Goal: Transaction & Acquisition: Purchase product/service

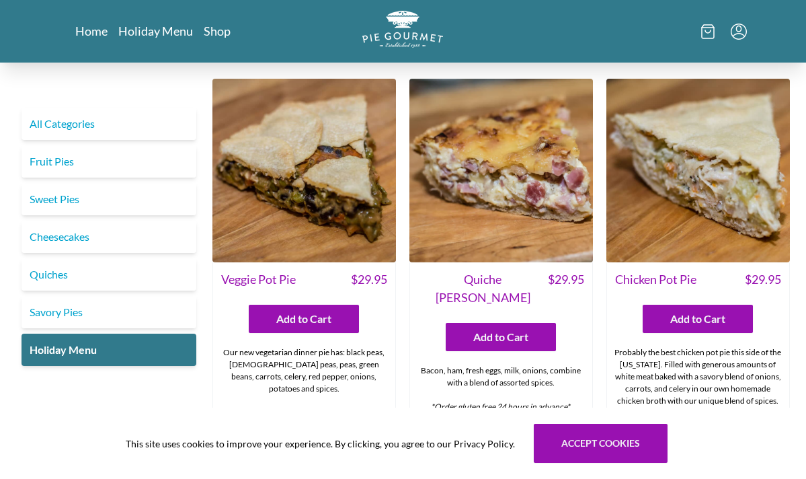
scroll to position [1486, 0]
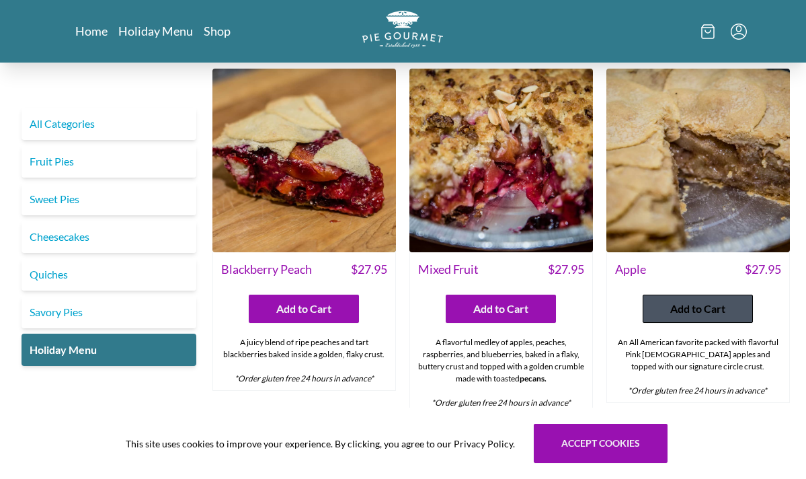
click at [706, 311] on span "Add to Cart" at bounding box center [698, 309] width 55 height 16
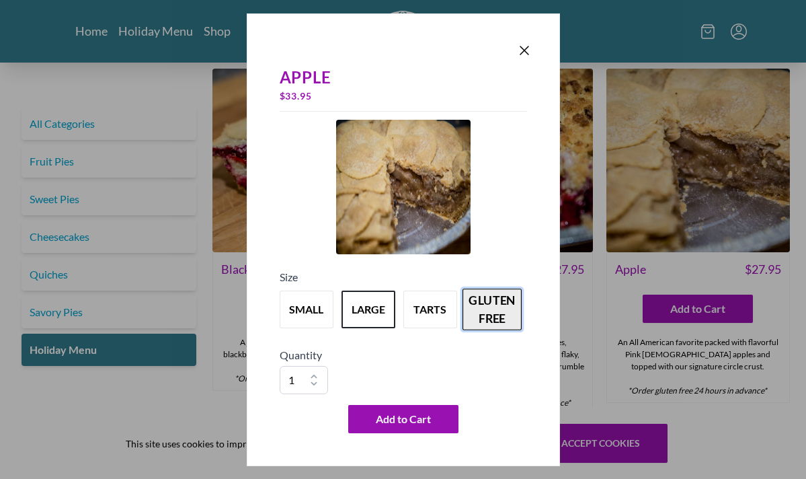
click at [490, 307] on button "gluten free" at bounding box center [492, 310] width 59 height 42
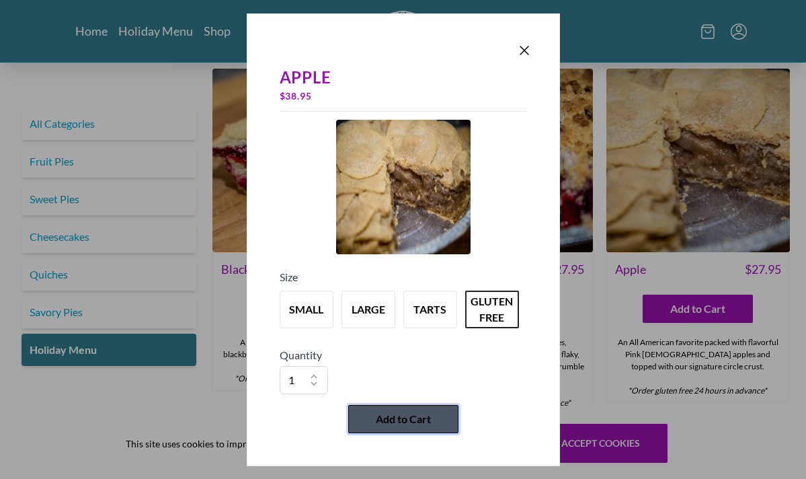
click at [418, 422] on span "Add to Cart" at bounding box center [403, 419] width 55 height 16
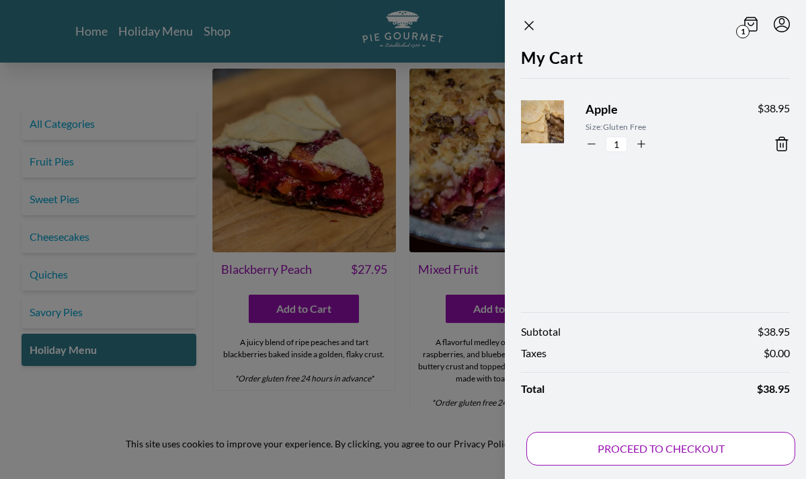
click at [610, 457] on button "PROCEED TO CHECKOUT" at bounding box center [661, 449] width 269 height 34
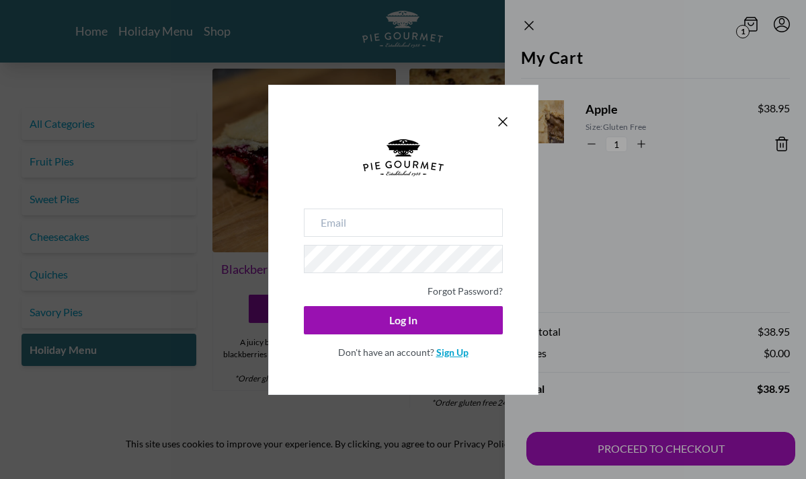
click at [451, 351] on link "Sign Up" at bounding box center [453, 351] width 32 height 11
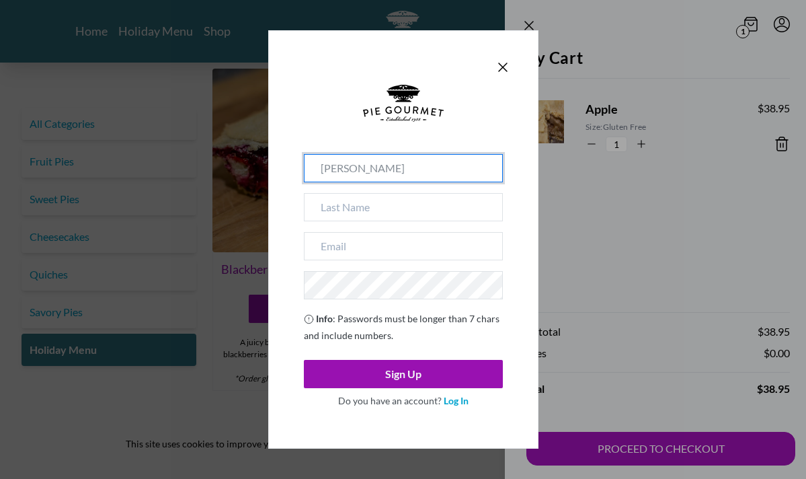
type input "[PERSON_NAME]"
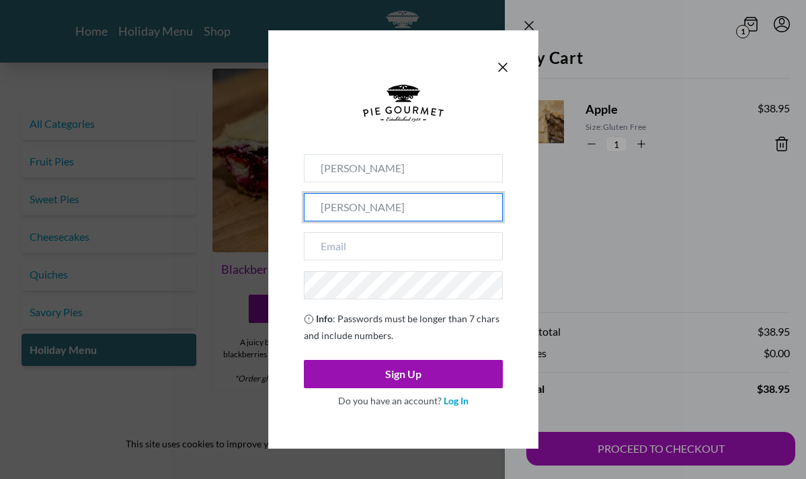
type input "[PERSON_NAME]"
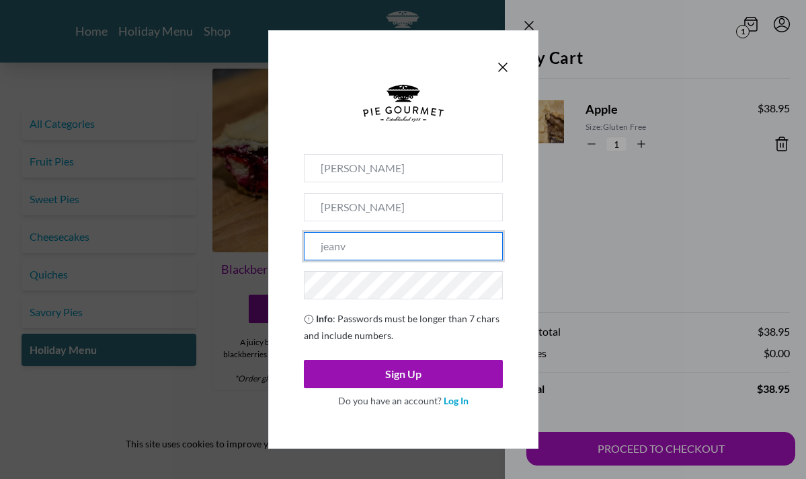
type input "jeanva"
type input "[EMAIL_ADDRESS][DOMAIN_NAME]"
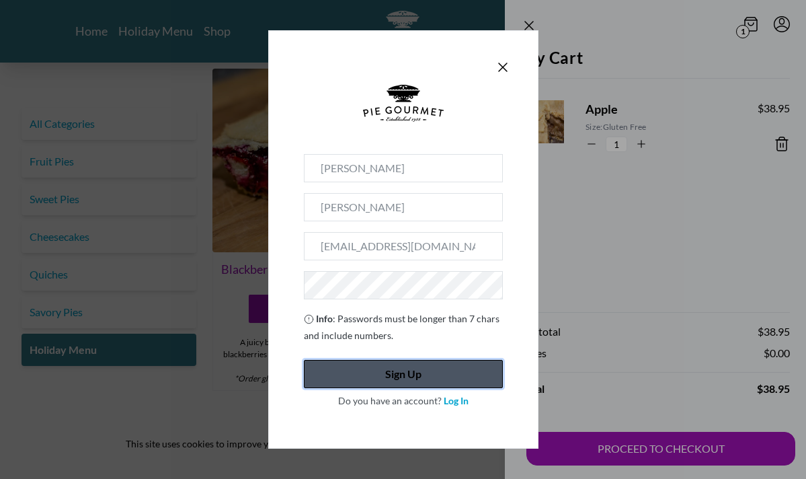
click at [396, 374] on button "Sign Up" at bounding box center [403, 374] width 199 height 28
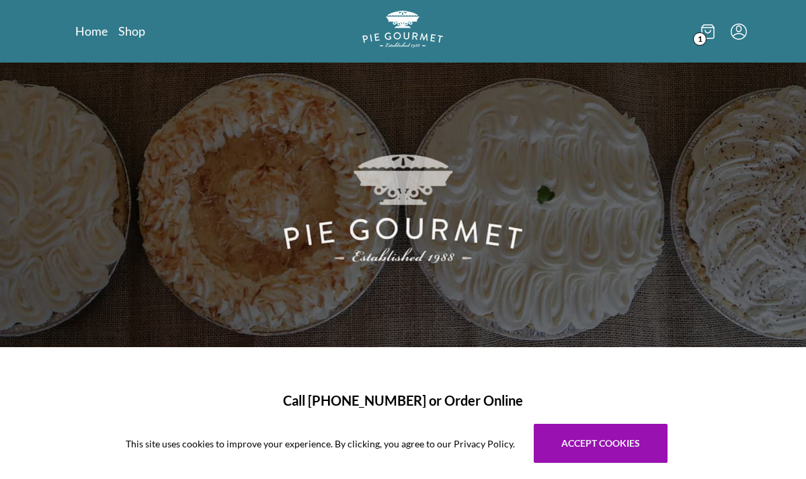
click at [712, 33] on icon at bounding box center [708, 31] width 13 height 15
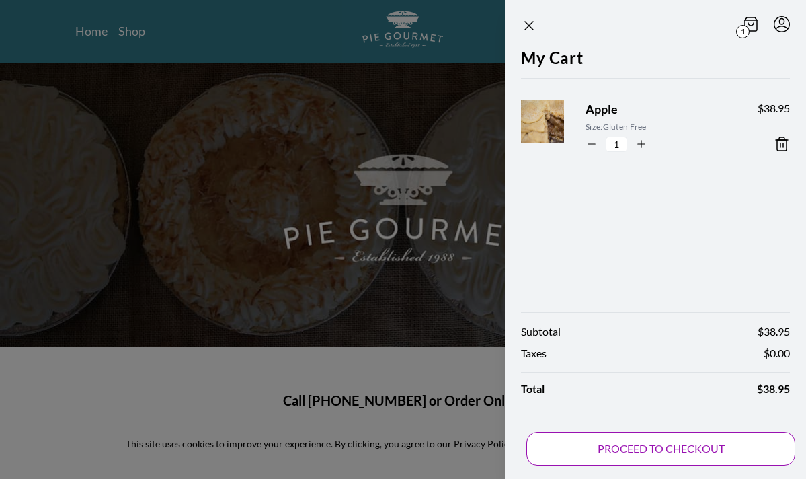
click at [699, 445] on button "PROCEED TO CHECKOUT" at bounding box center [661, 449] width 269 height 34
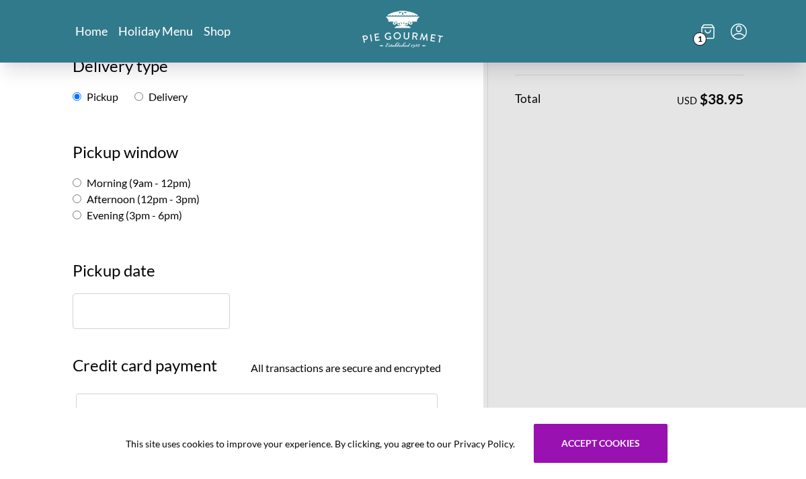
scroll to position [206, 0]
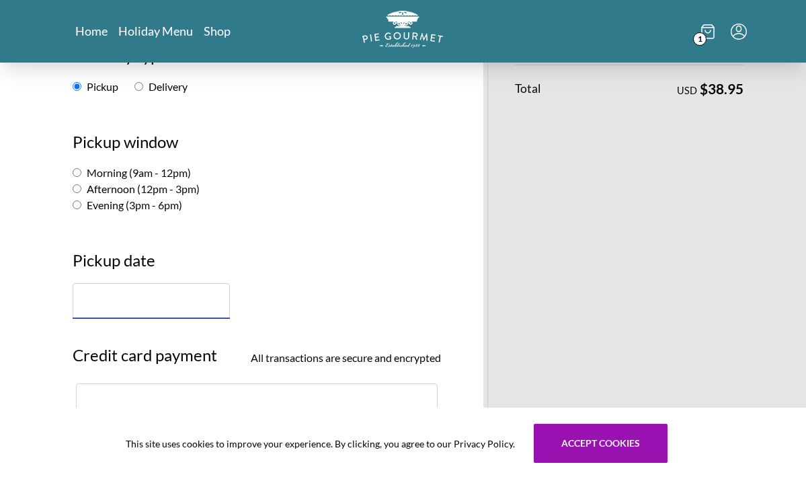
click at [151, 296] on input "text" at bounding box center [151, 301] width 157 height 36
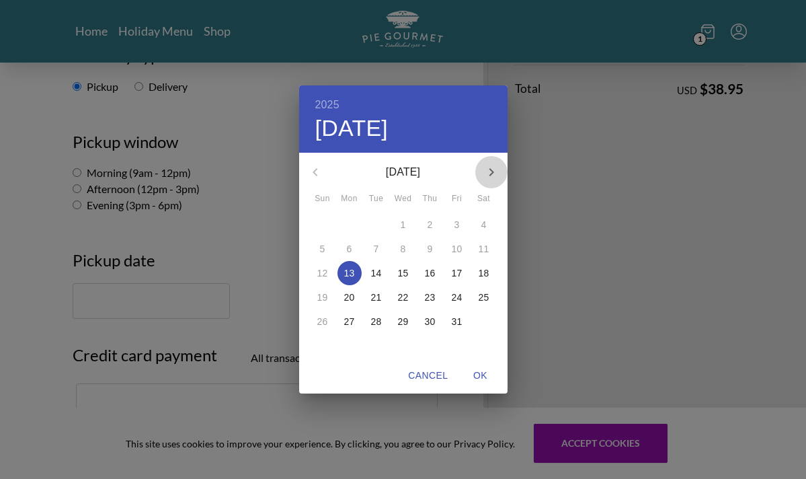
click at [490, 173] on icon "button" at bounding box center [492, 172] width 16 height 16
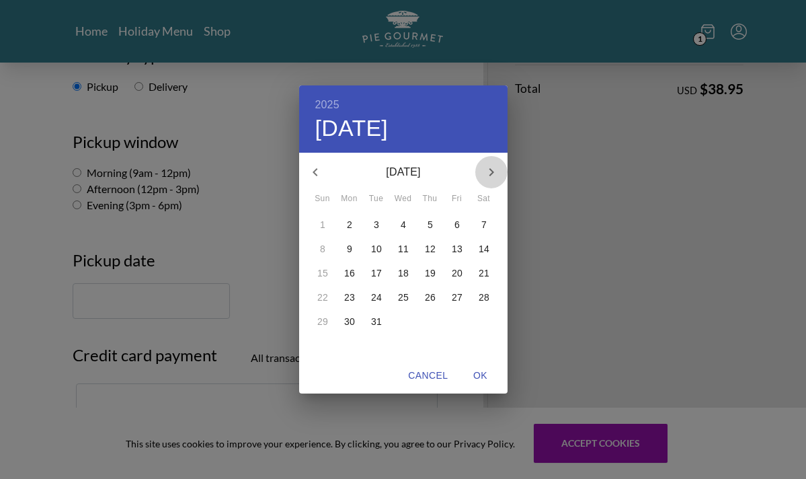
click at [490, 173] on icon "button" at bounding box center [492, 172] width 16 height 16
click at [321, 170] on icon "button" at bounding box center [315, 172] width 16 height 16
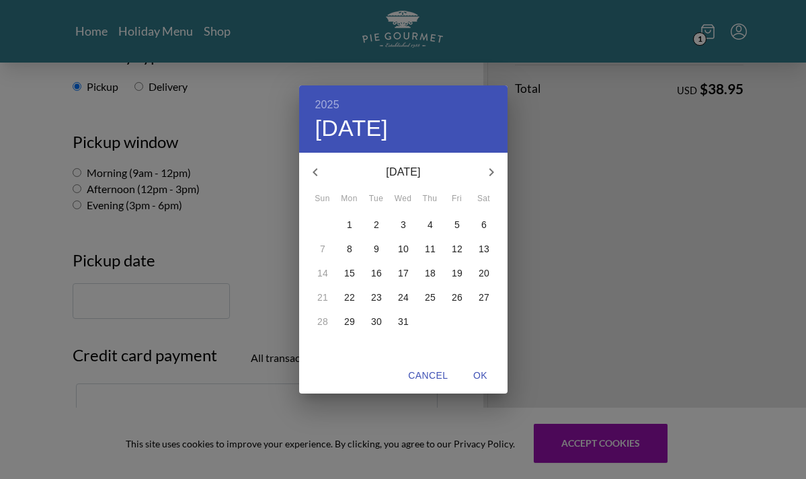
click at [321, 170] on icon "button" at bounding box center [315, 172] width 16 height 16
click at [404, 320] on p "26" at bounding box center [403, 321] width 11 height 13
click at [483, 374] on span "OK" at bounding box center [481, 375] width 32 height 17
type input "[DATE]"
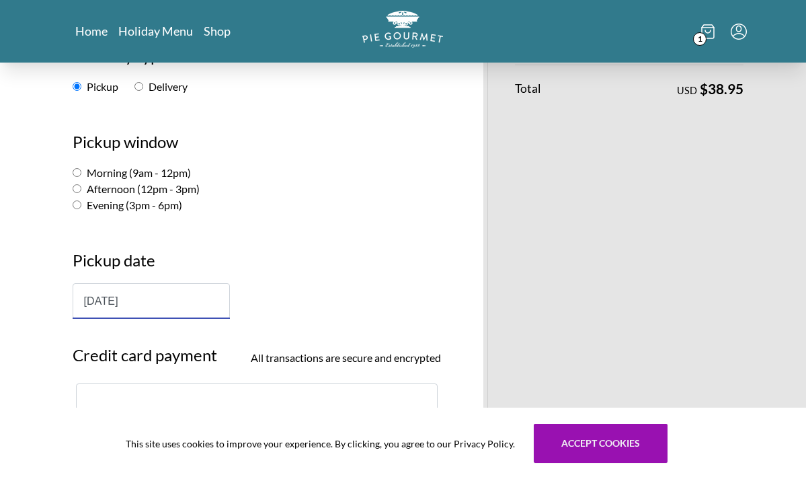
click at [76, 172] on input "Morning (9am - 12pm)" at bounding box center [77, 172] width 9 height 9
radio input "true"
click at [93, 394] on div at bounding box center [257, 401] width 363 height 36
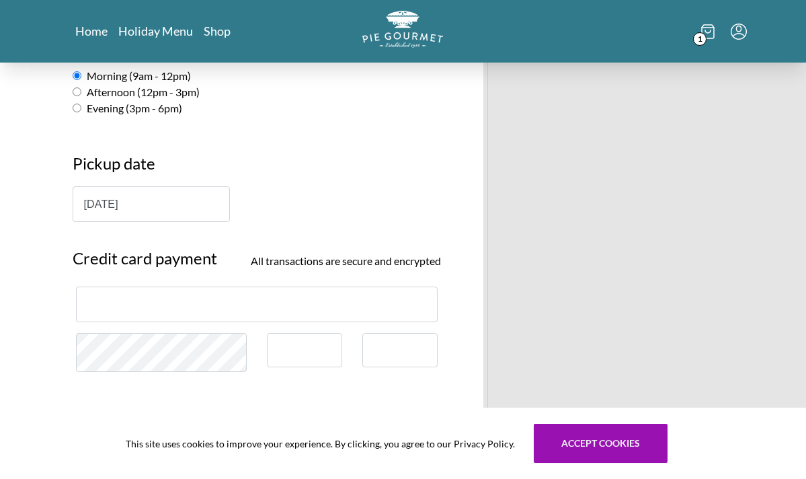
scroll to position [305, 0]
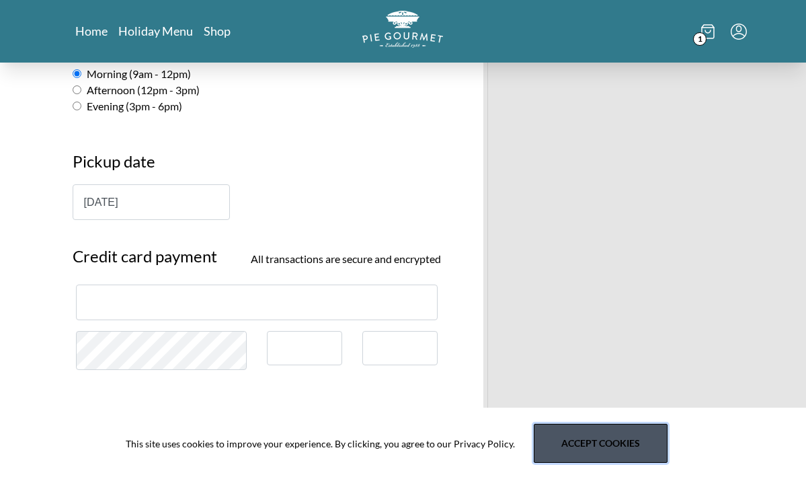
click at [570, 443] on button "Accept cookies" at bounding box center [601, 443] width 134 height 39
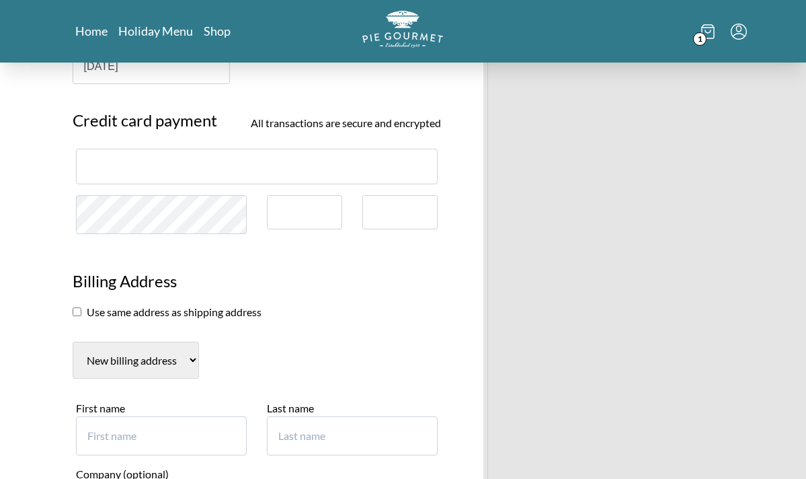
scroll to position [451, 0]
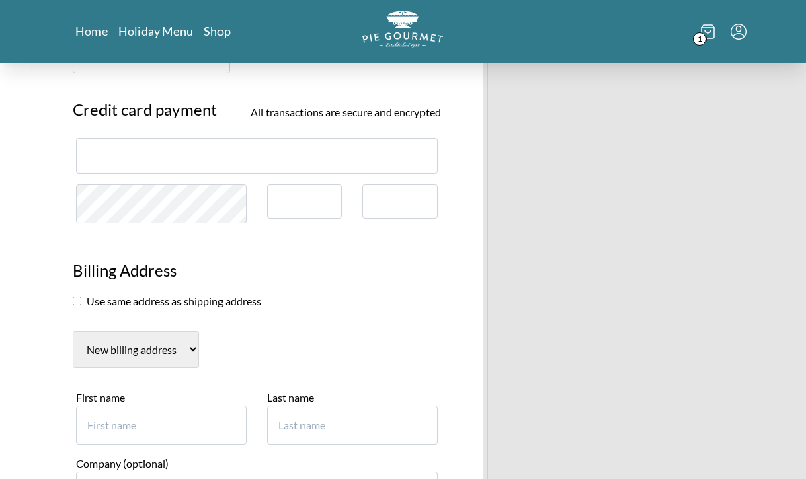
click at [75, 303] on input "checkbox" at bounding box center [77, 301] width 9 height 9
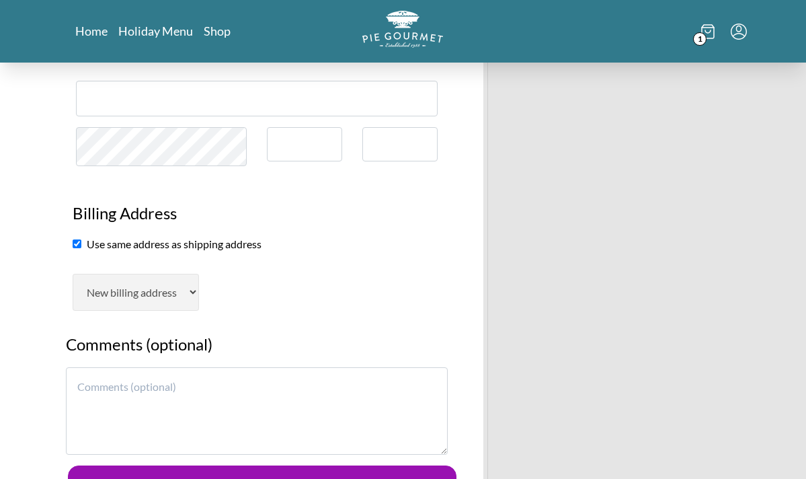
scroll to position [504, 0]
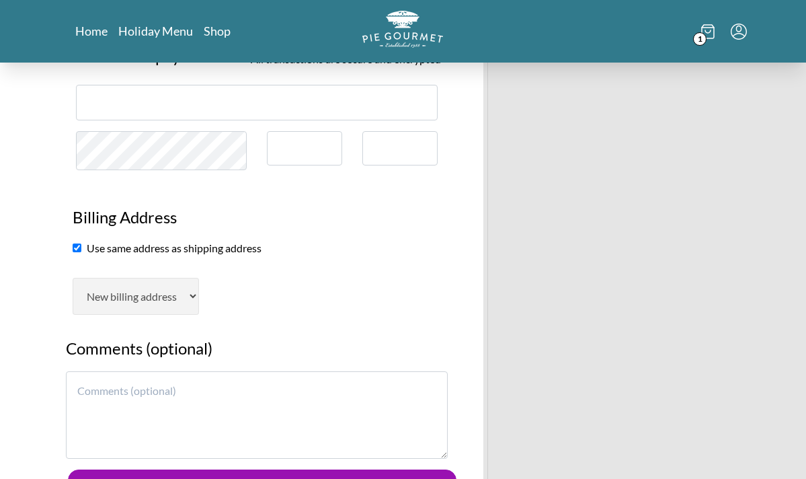
click at [77, 246] on input "checkbox" at bounding box center [77, 247] width 9 height 9
checkbox input "false"
select select "AL"
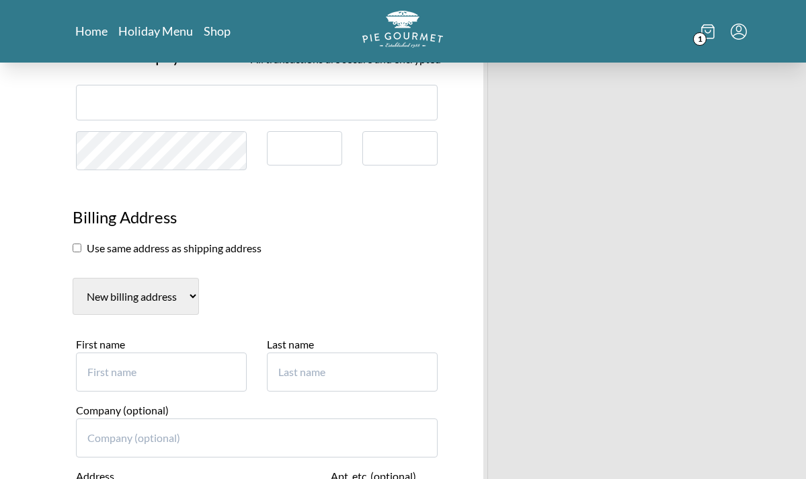
click at [128, 352] on input "First name" at bounding box center [161, 371] width 171 height 39
type input "[PERSON_NAME]"
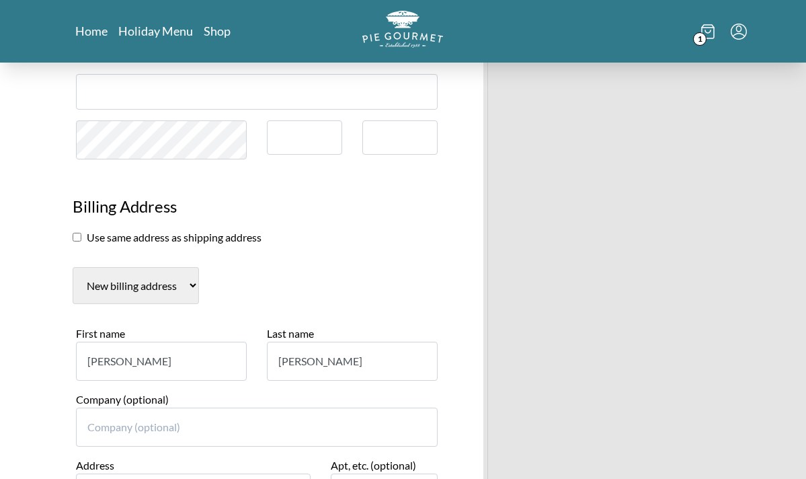
type input "[STREET_ADDRESS][PERSON_NAME]"
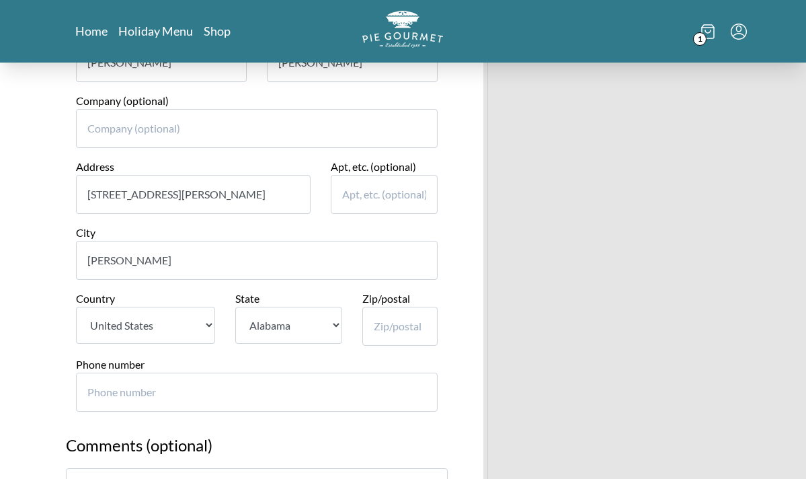
type input "[PERSON_NAME]"
select select "VA"
type input "22101"
click at [93, 373] on input "Phone number" at bounding box center [257, 392] width 363 height 39
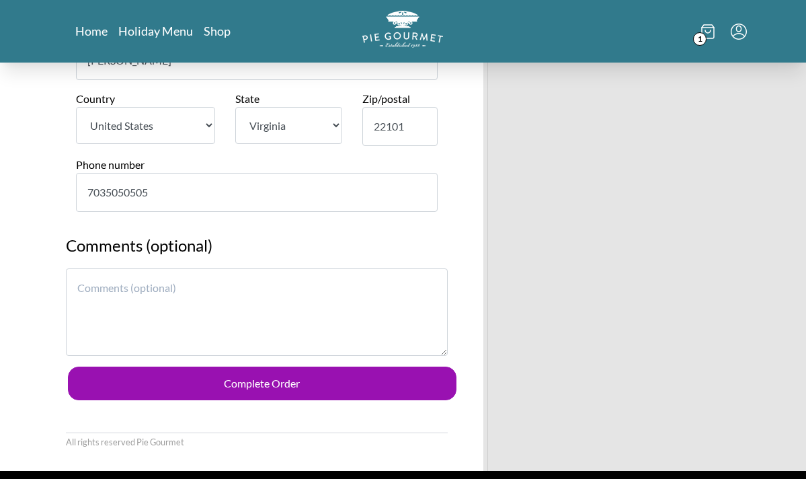
scroll to position [1034, 0]
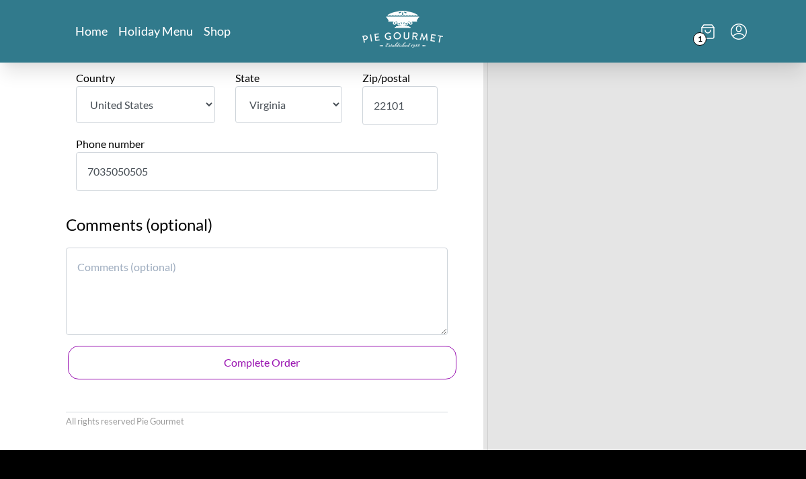
type input "7035050505"
click at [146, 346] on button "Complete Order" at bounding box center [262, 363] width 389 height 34
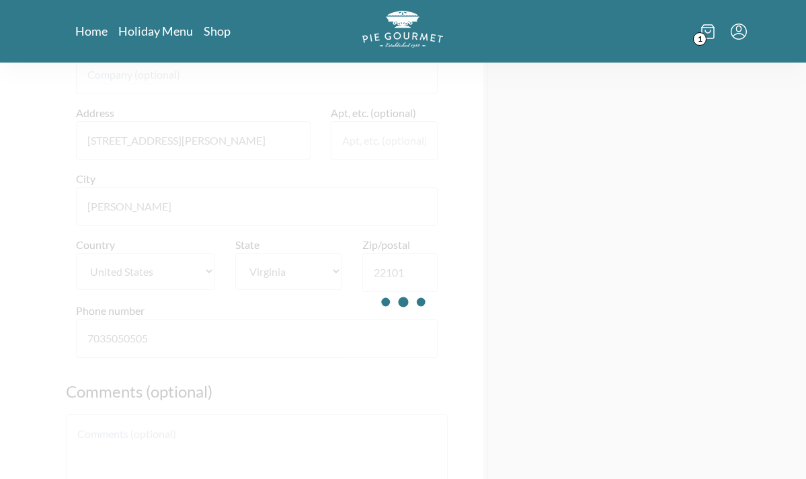
scroll to position [866, 0]
